Goal: Leave review/rating: Leave review/rating

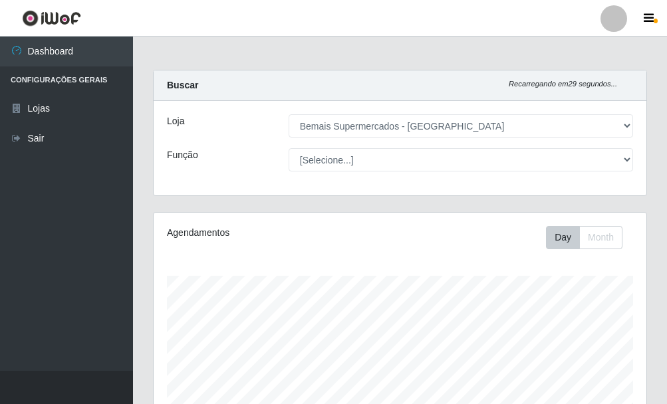
select select "249"
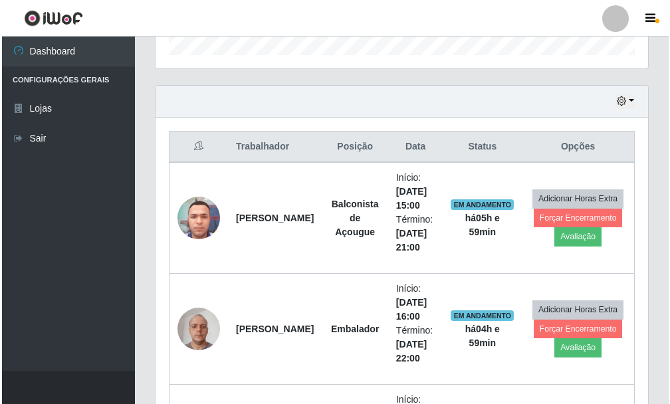
scroll to position [276, 493]
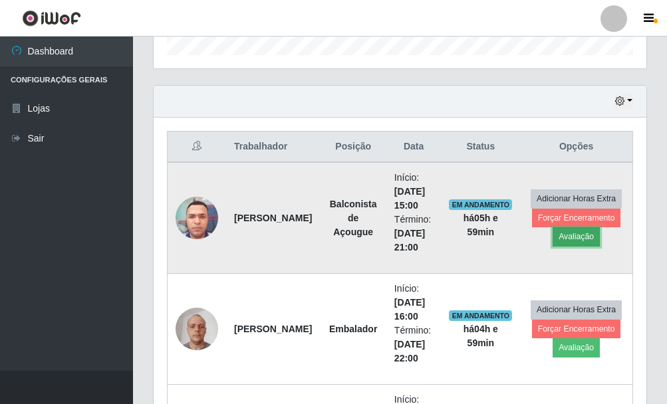
click at [576, 238] on button "Avaliação" at bounding box center [576, 236] width 47 height 19
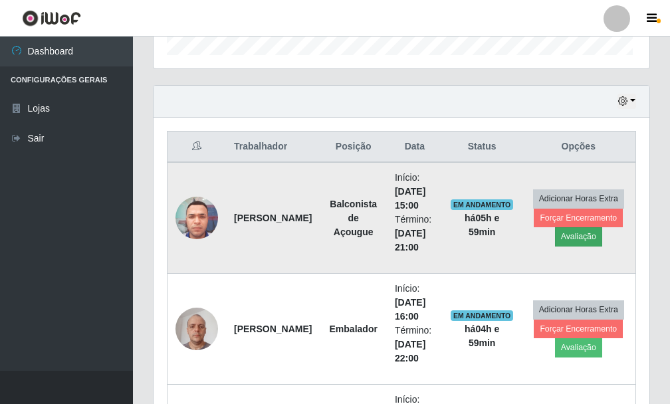
scroll to position [276, 485]
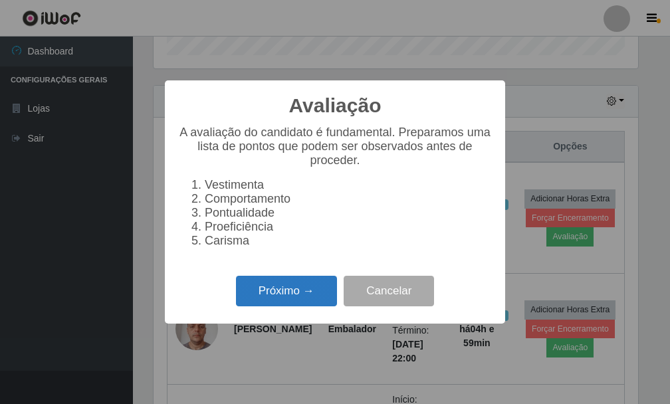
click at [275, 297] on button "Próximo →" at bounding box center [286, 291] width 101 height 31
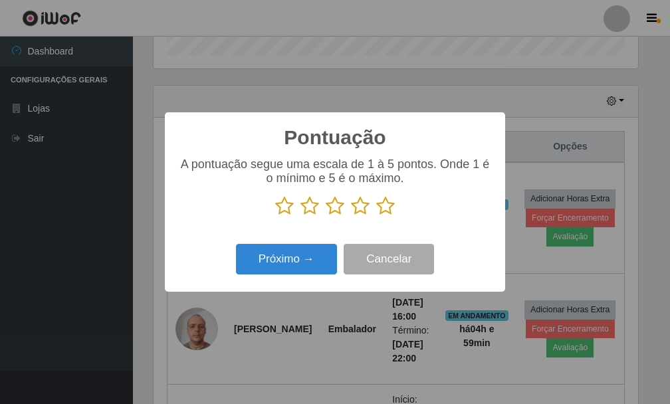
scroll to position [664683, 664474]
click at [380, 210] on icon at bounding box center [385, 206] width 19 height 20
click at [376, 216] on input "radio" at bounding box center [376, 216] width 0 height 0
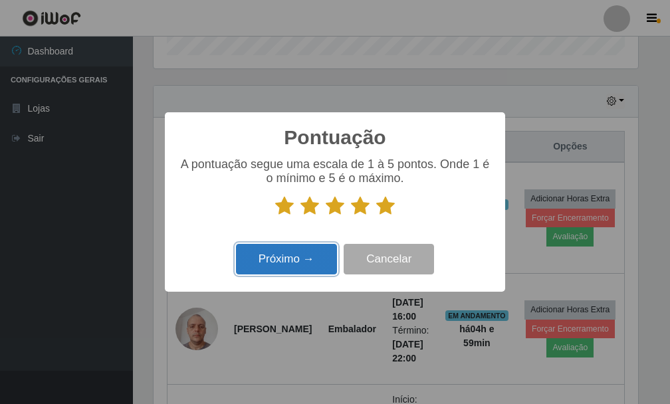
click at [306, 251] on button "Próximo →" at bounding box center [286, 259] width 101 height 31
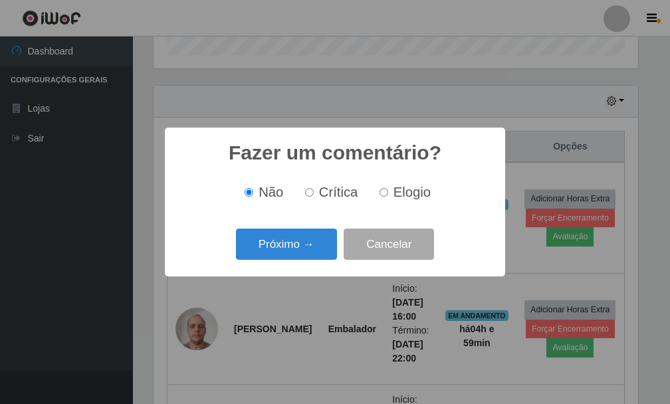
click at [305, 251] on button "Próximo →" at bounding box center [286, 244] width 101 height 31
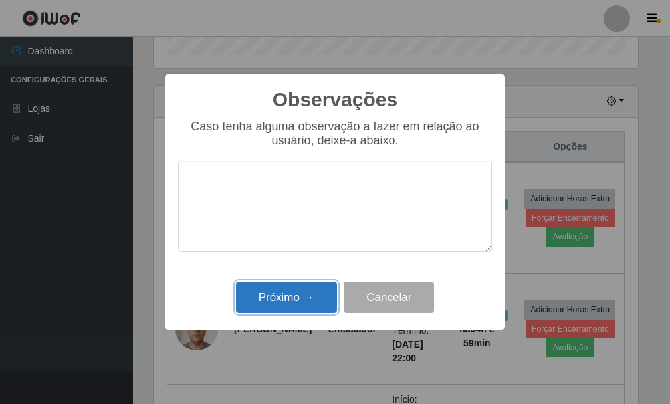
click at [310, 293] on button "Próximo →" at bounding box center [286, 297] width 101 height 31
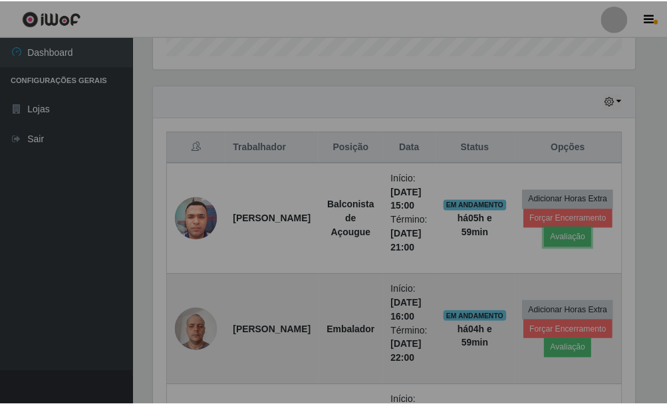
scroll to position [276, 493]
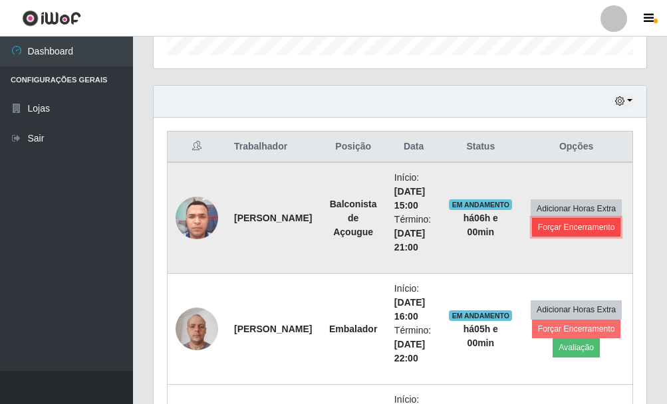
click at [579, 225] on button "Forçar Encerramento" at bounding box center [576, 227] width 89 height 19
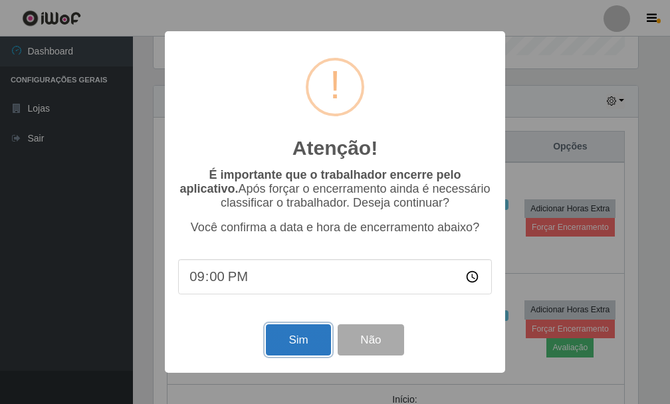
click at [289, 345] on button "Sim" at bounding box center [298, 340] width 65 height 31
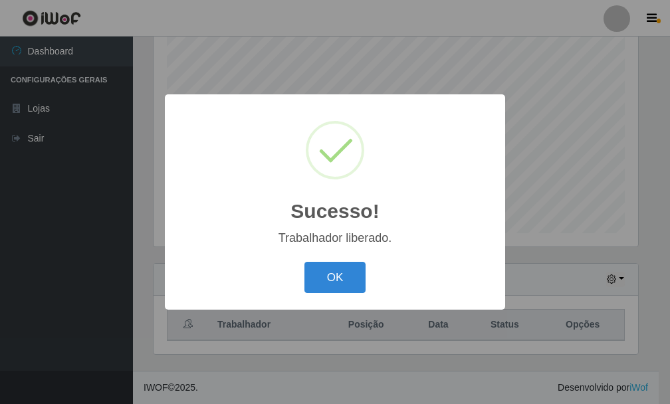
drag, startPoint x: 350, startPoint y: 275, endPoint x: 353, endPoint y: 282, distance: 7.4
click at [349, 277] on button "OK" at bounding box center [336, 277] width 62 height 31
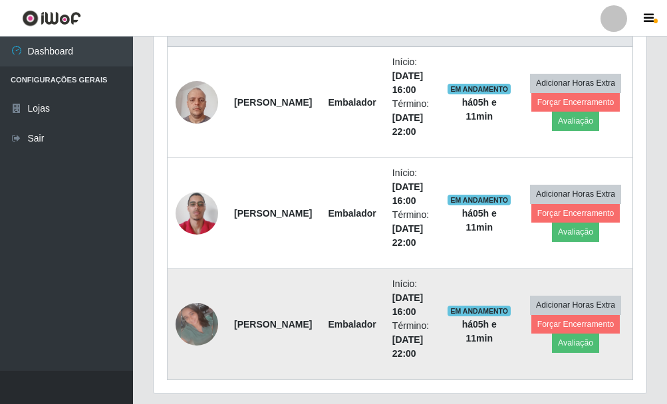
scroll to position [509, 0]
